Goal: Information Seeking & Learning: Find specific fact

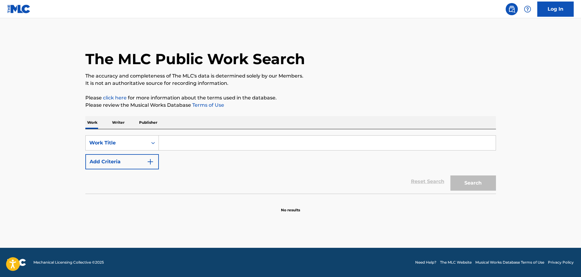
click at [184, 145] on input "Search Form" at bounding box center [327, 142] width 337 height 15
paste input "Tumbling Tumbleweeds"
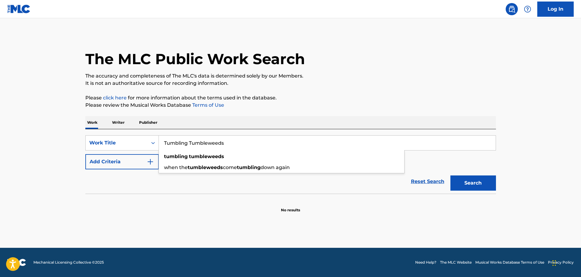
type input "Tumbling Tumbleweeds"
click at [132, 160] on button "Add Criteria" at bounding box center [122, 161] width 74 height 15
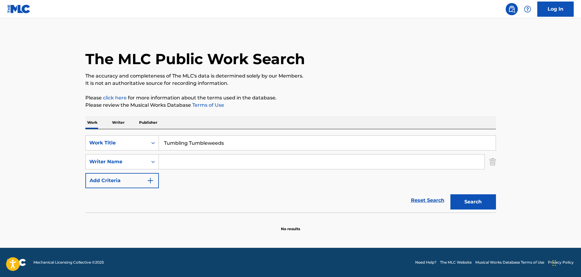
click at [175, 166] on input "Search Form" at bounding box center [322, 161] width 326 height 15
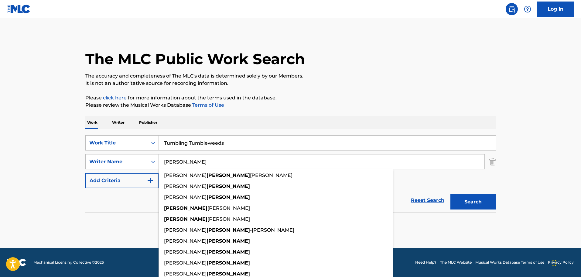
type input "[PERSON_NAME]"
click at [450, 194] on button "Search" at bounding box center [473, 201] width 46 height 15
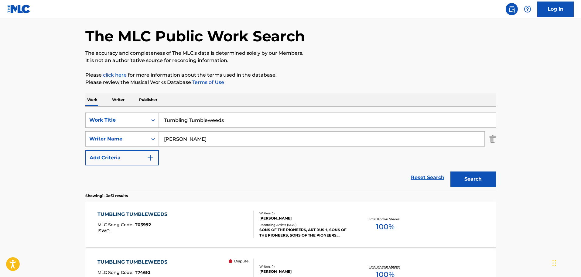
scroll to position [61, 0]
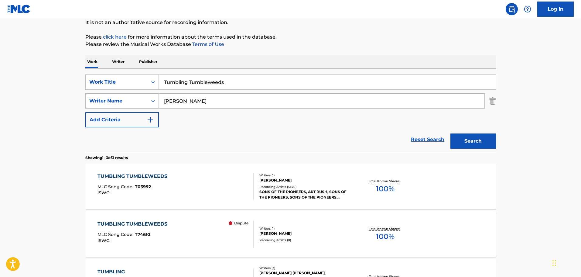
click at [173, 173] on div "TUMBLING TUMBLEWEEDS MLC Song Code : T03992 ISWC :" at bounding box center [176, 186] width 156 height 27
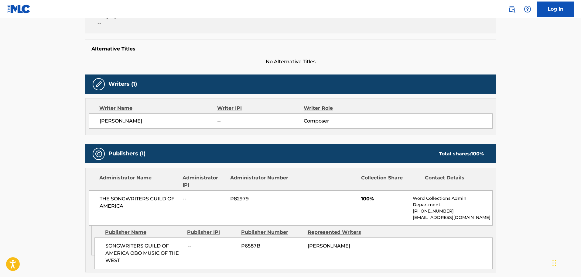
scroll to position [152, 0]
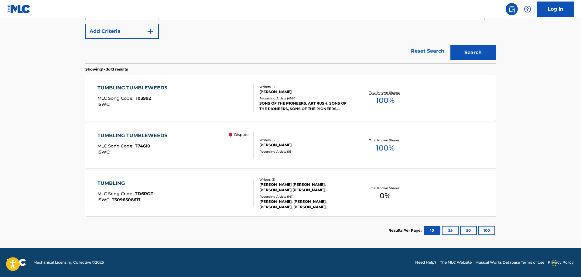
scroll to position [61, 0]
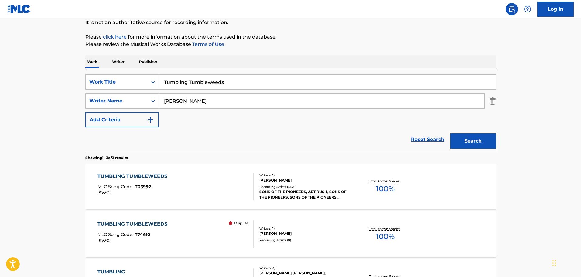
click at [190, 225] on div "TUMBLING TUMBLEWEEDS MLC Song Code : T74610 ISWC : Dispute" at bounding box center [176, 233] width 156 height 27
